Goal: Navigation & Orientation: Understand site structure

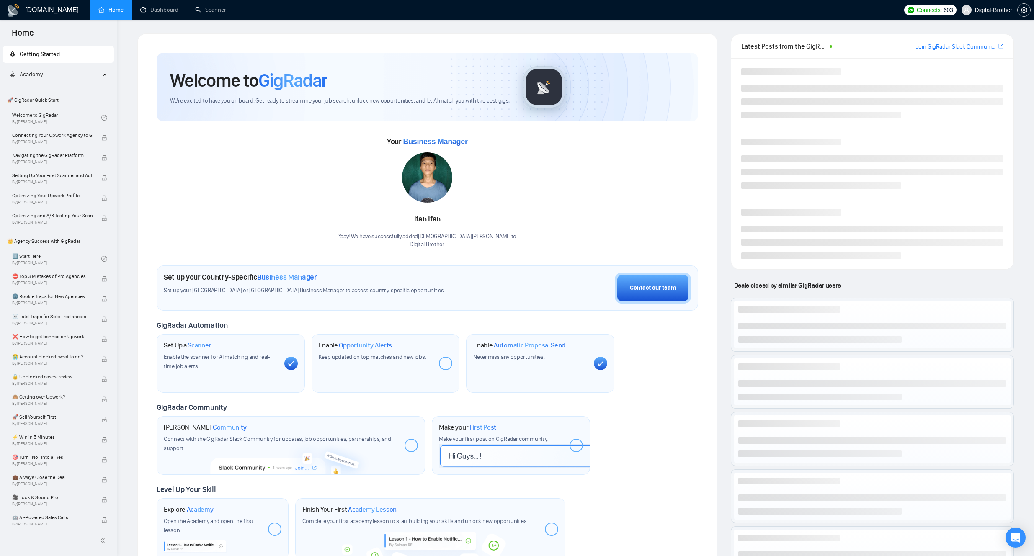
click at [723, 117] on div "Welcome to GigRadar We're excited to have you on board. Get ready to streamline…" at bounding box center [428, 307] width 594 height 547
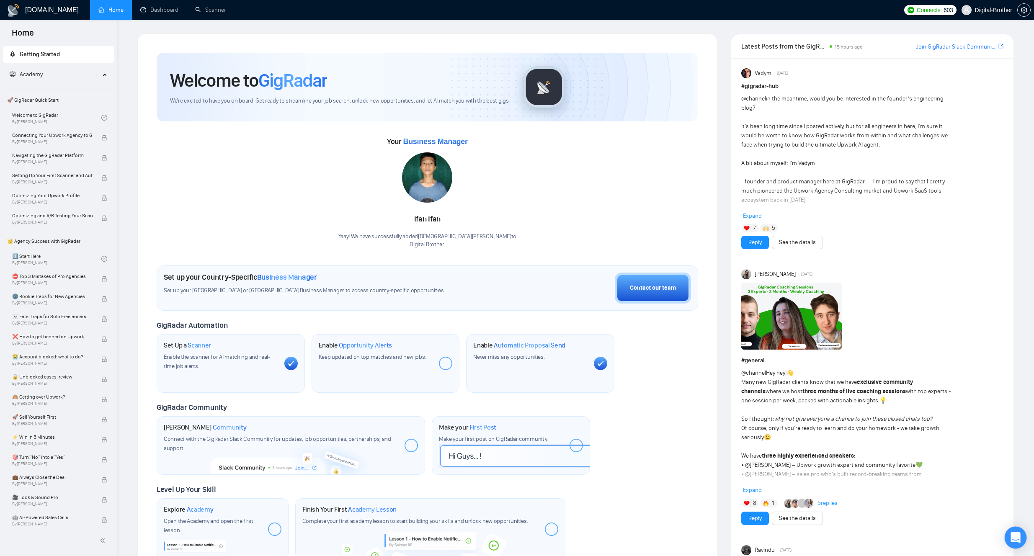
click at [1017, 536] on icon "Open Intercom Messenger" at bounding box center [1016, 537] width 10 height 11
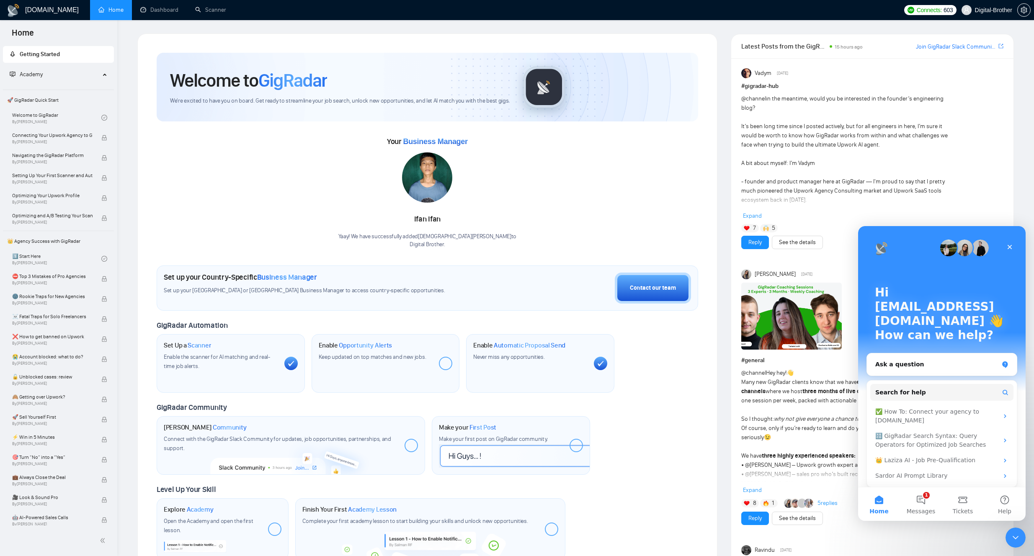
click at [992, 180] on div "@channel in the meantime, would you be interested in the founder’s engineering …" at bounding box center [873, 157] width 262 height 127
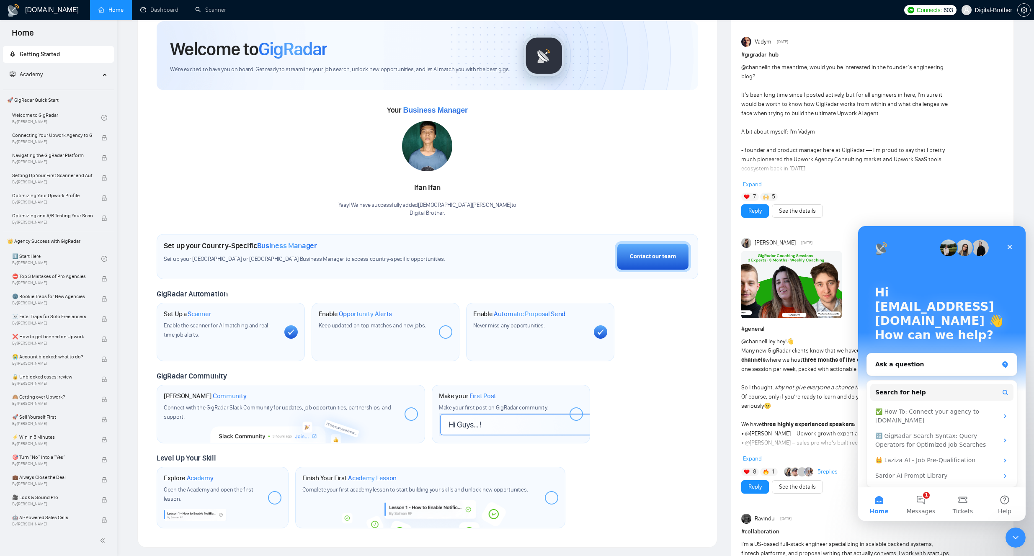
scroll to position [33, 0]
click at [760, 185] on span "Expand" at bounding box center [752, 183] width 19 height 7
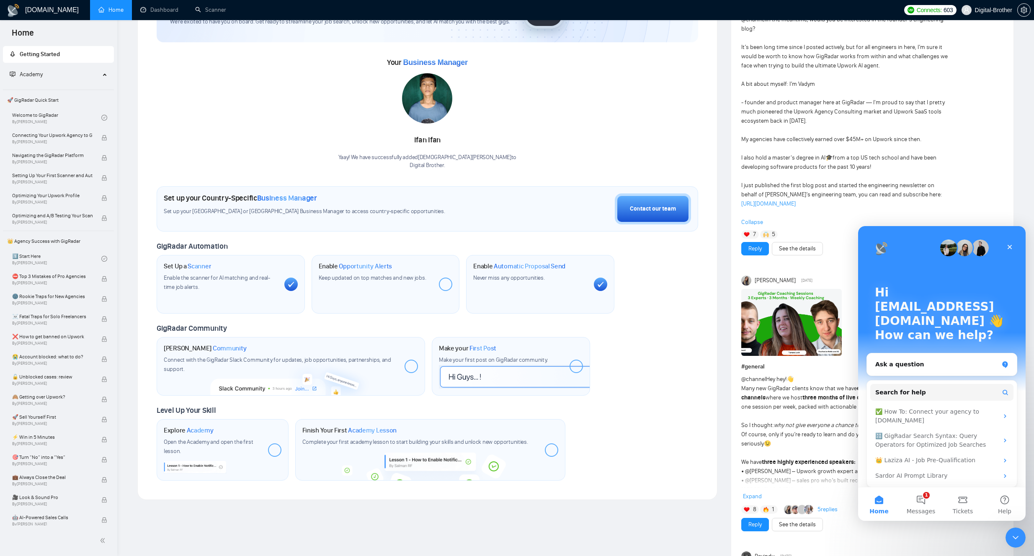
scroll to position [96, 0]
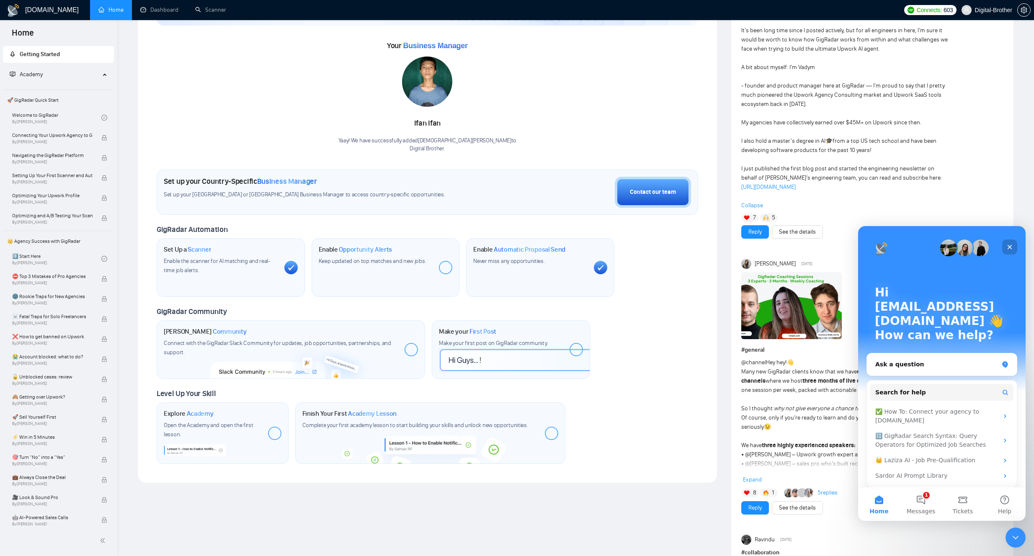
click at [1011, 249] on icon "Close" at bounding box center [1010, 247] width 7 height 7
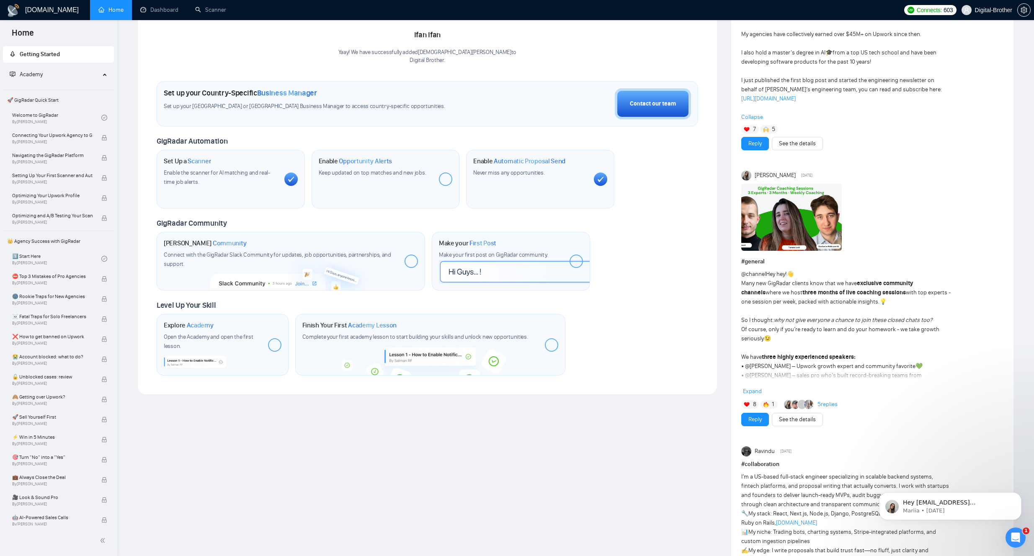
scroll to position [192, 0]
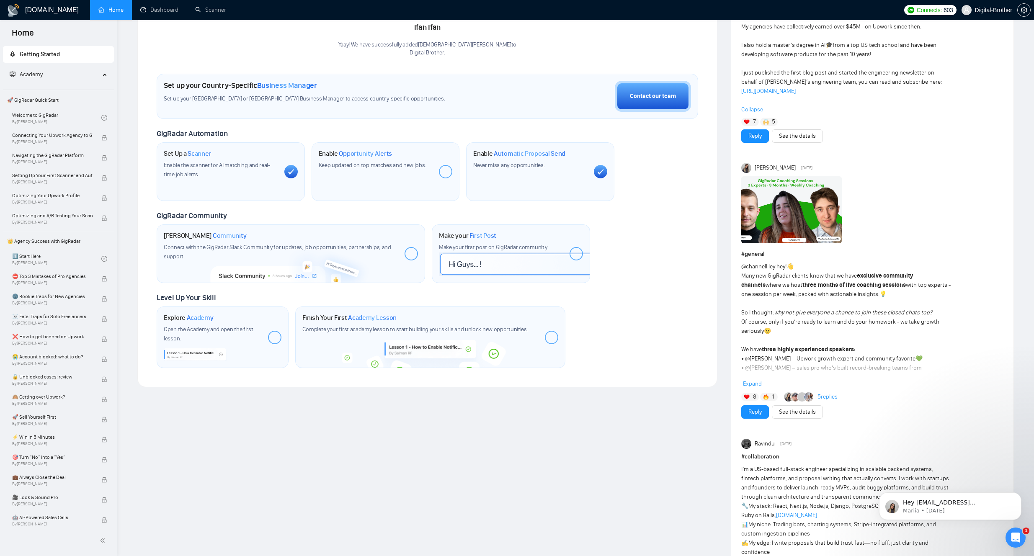
click at [756, 388] on span "Expand" at bounding box center [752, 383] width 19 height 7
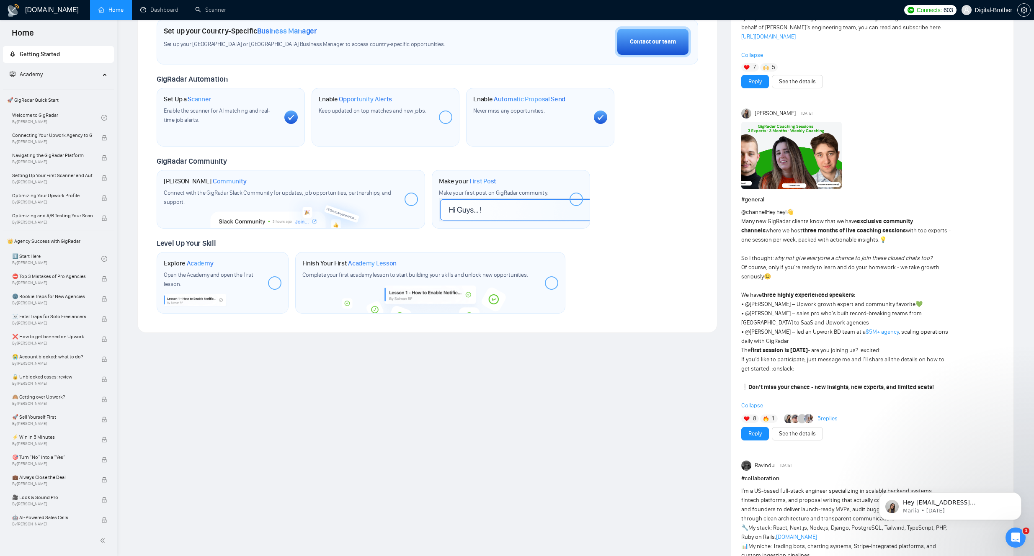
scroll to position [247, 0]
